Goal: Browse casually: Explore the website without a specific task or goal

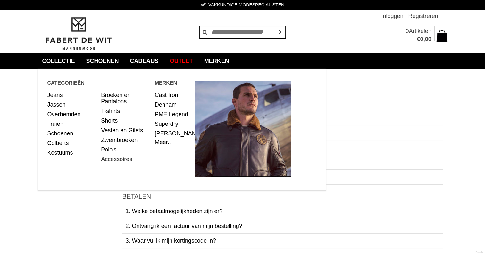
click at [111, 159] on link "Accessoires" at bounding box center [125, 159] width 49 height 10
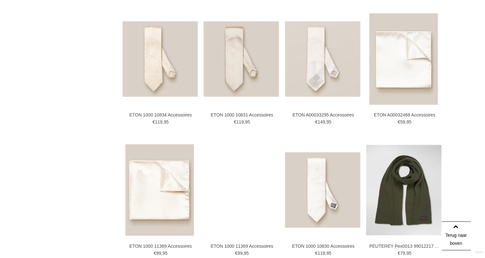
scroll to position [1110, 0]
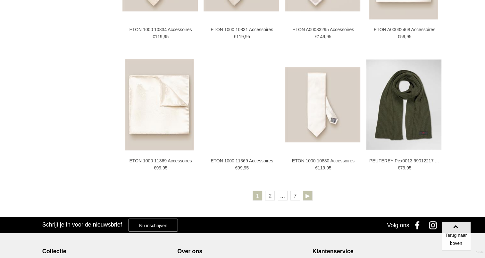
click at [306, 192] on link at bounding box center [308, 195] width 10 height 10
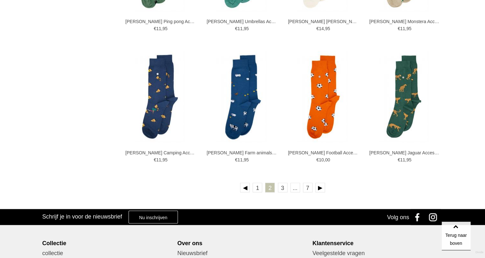
scroll to position [1196, 0]
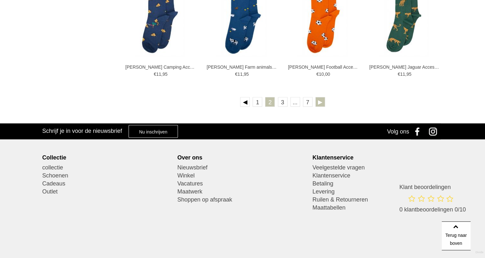
click at [319, 101] on link at bounding box center [320, 102] width 10 height 10
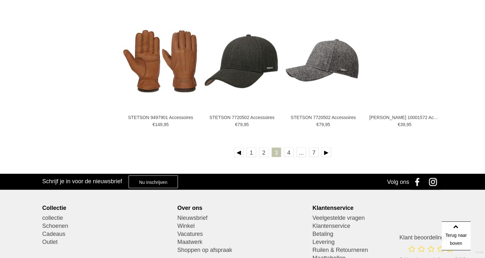
scroll to position [1196, 0]
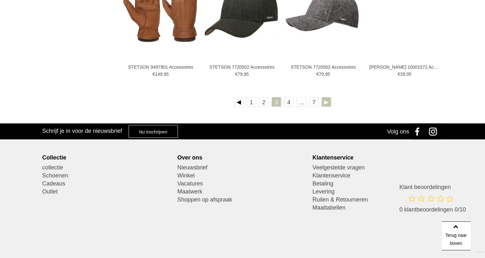
click at [323, 102] on link at bounding box center [326, 102] width 10 height 10
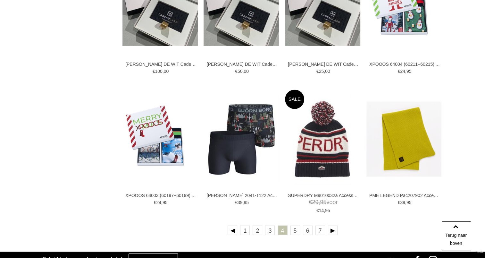
scroll to position [1110, 0]
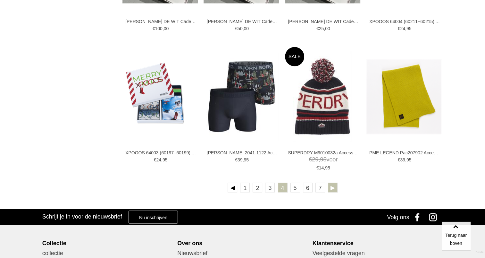
click at [331, 186] on link at bounding box center [333, 187] width 10 height 10
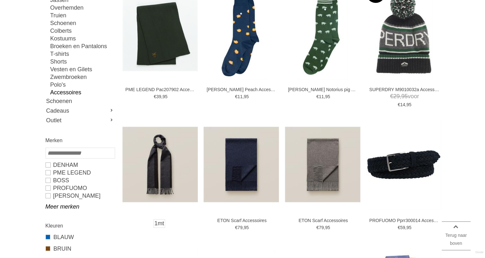
scroll to position [128, 0]
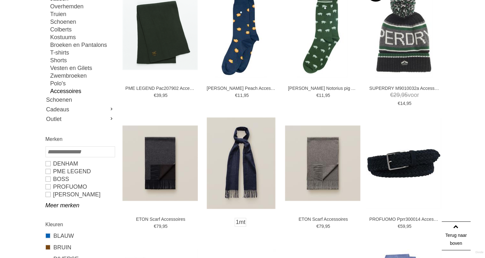
click at [251, 153] on img at bounding box center [241, 162] width 69 height 91
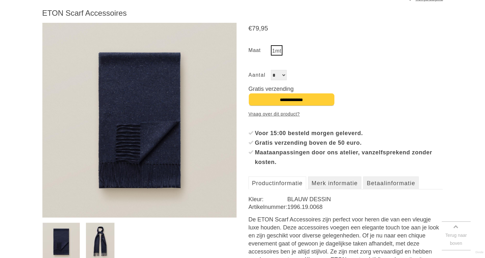
scroll to position [85, 0]
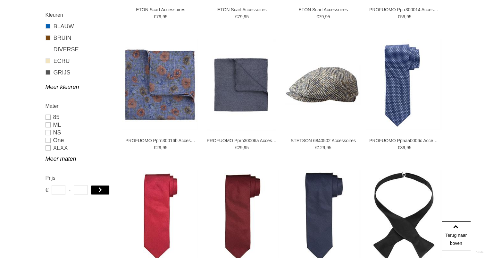
scroll to position [341, 0]
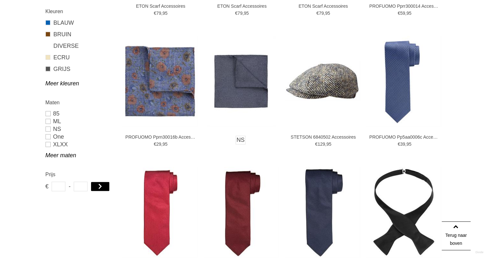
click at [256, 87] on img at bounding box center [241, 81] width 69 height 91
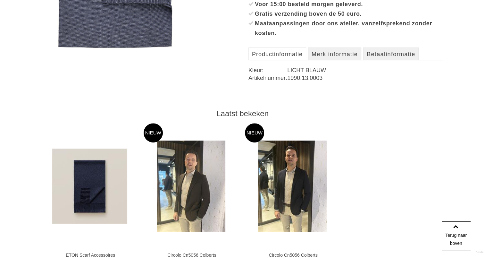
scroll to position [171, 0]
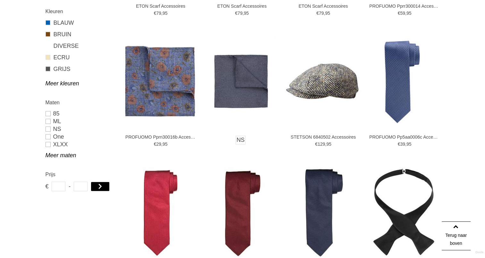
click at [235, 78] on img at bounding box center [241, 81] width 69 height 91
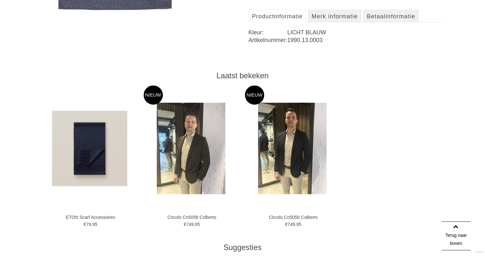
scroll to position [256, 0]
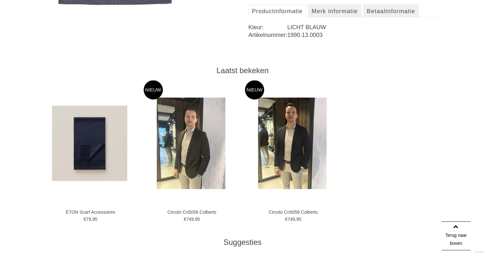
click at [197, 135] on img at bounding box center [191, 142] width 69 height 91
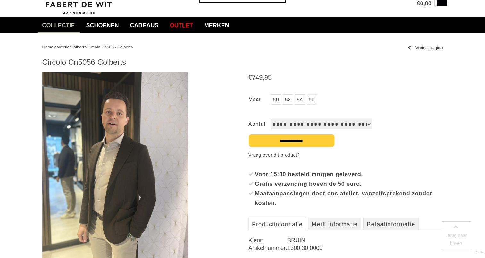
scroll to position [43, 0]
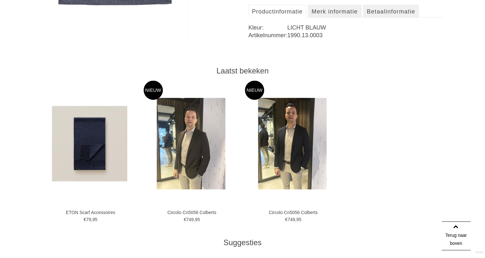
scroll to position [256, 0]
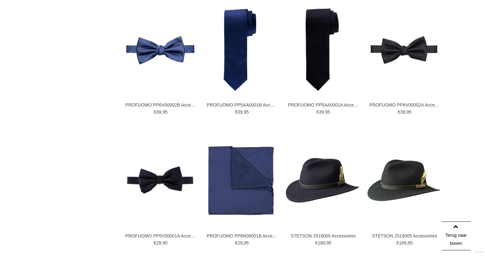
scroll to position [939, 0]
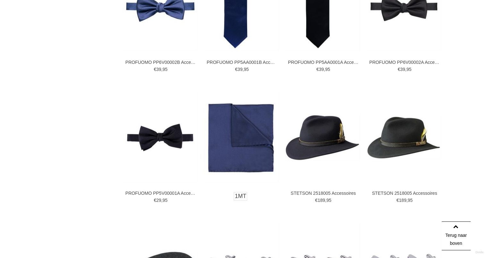
click at [247, 134] on img at bounding box center [240, 137] width 75 height 90
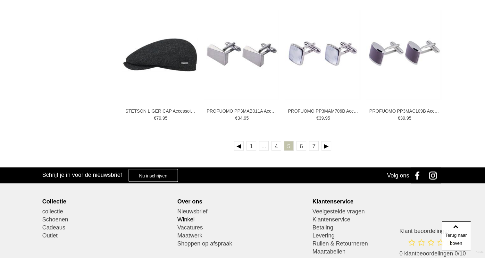
scroll to position [1195, 0]
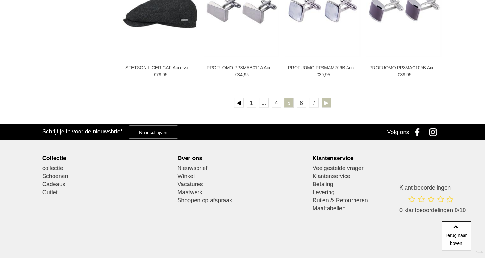
click at [322, 101] on link at bounding box center [326, 102] width 10 height 10
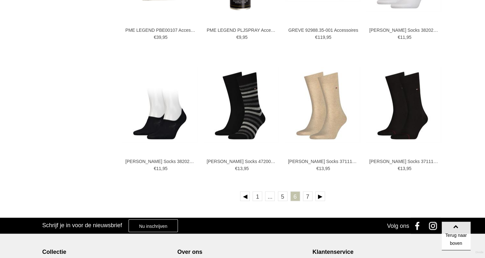
scroll to position [1110, 0]
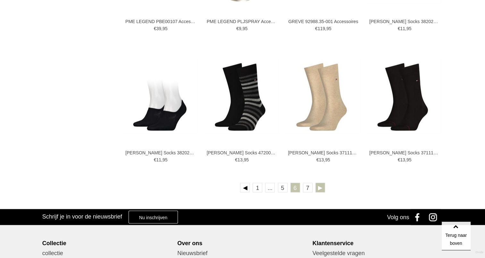
click at [318, 187] on link at bounding box center [320, 187] width 10 height 10
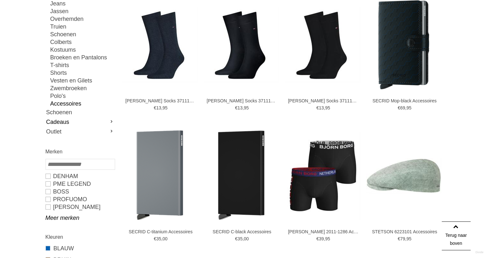
scroll to position [128, 0]
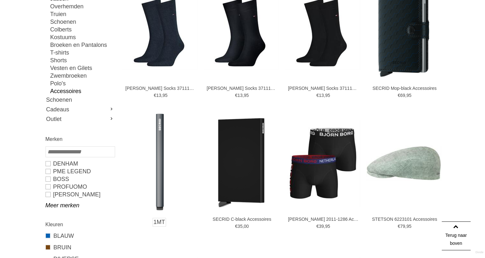
click at [160, 155] on img at bounding box center [160, 163] width 8 height 100
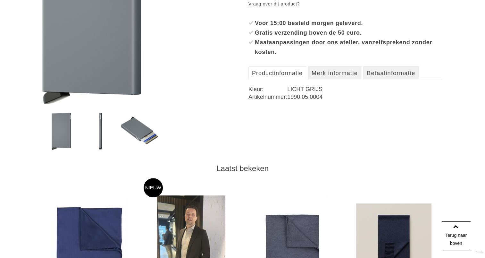
scroll to position [213, 0]
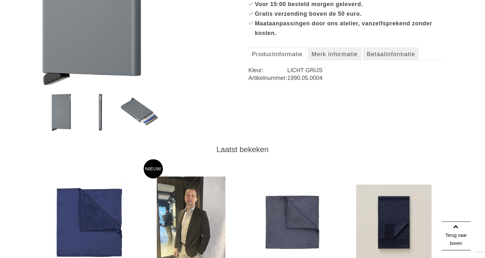
click at [101, 113] on img at bounding box center [100, 113] width 3 height 38
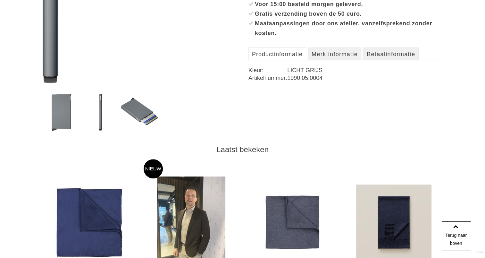
click at [141, 111] on img at bounding box center [139, 113] width 37 height 38
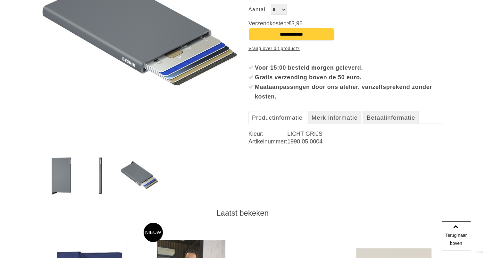
scroll to position [128, 0]
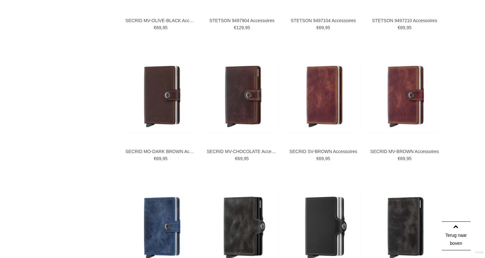
scroll to position [725, 0]
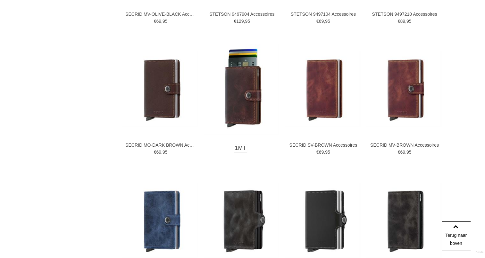
click at [240, 94] on img at bounding box center [240, 89] width 75 height 90
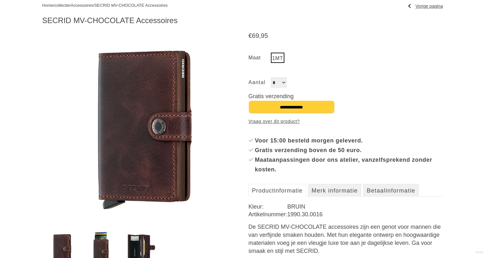
scroll to position [128, 0]
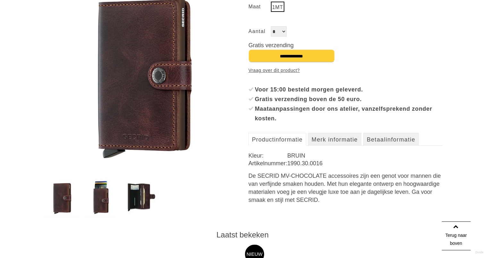
click at [138, 194] on img at bounding box center [139, 198] width 37 height 38
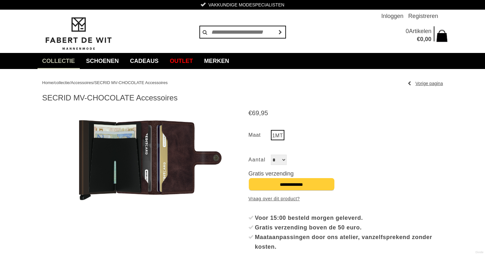
scroll to position [43, 0]
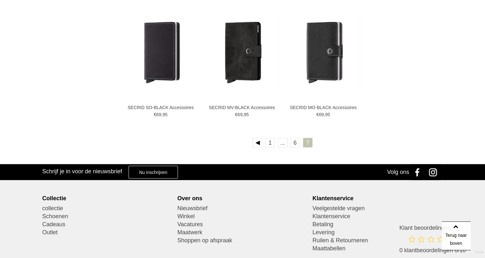
scroll to position [896, 0]
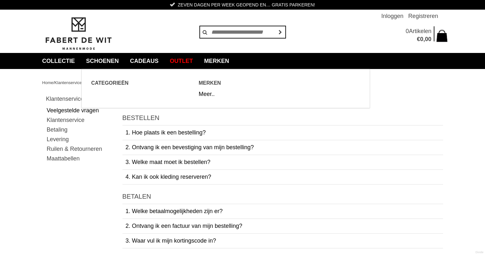
click at [109, 81] on span "Categorieën" at bounding box center [144, 83] width 107 height 8
click at [110, 60] on link "Schoenen" at bounding box center [102, 61] width 42 height 16
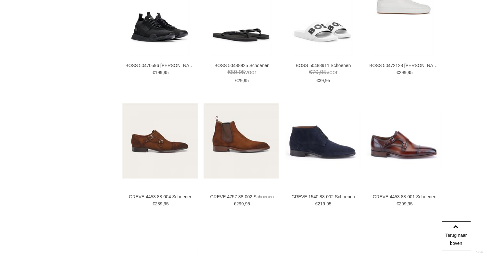
scroll to position [812, 0]
